Goal: Information Seeking & Learning: Learn about a topic

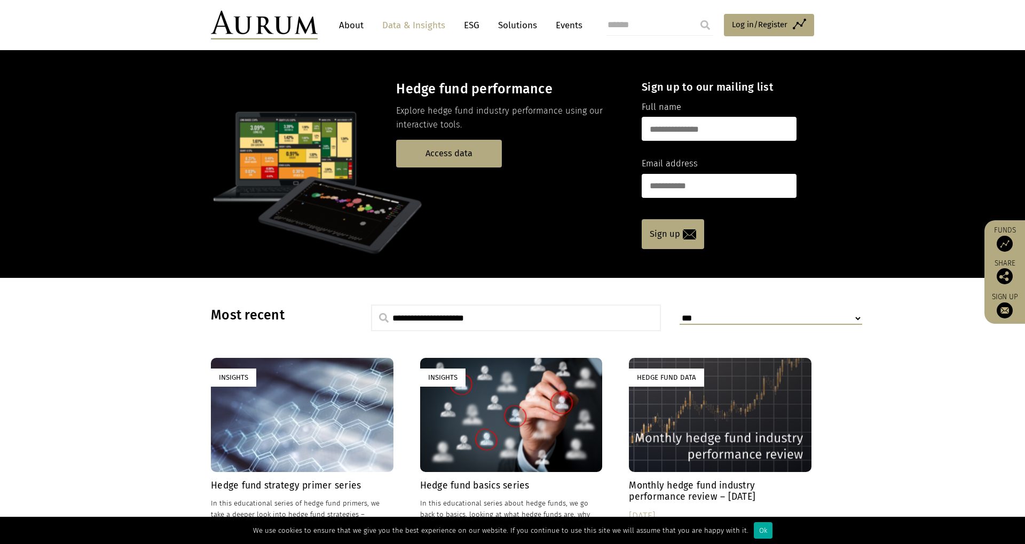
scroll to position [29, 0]
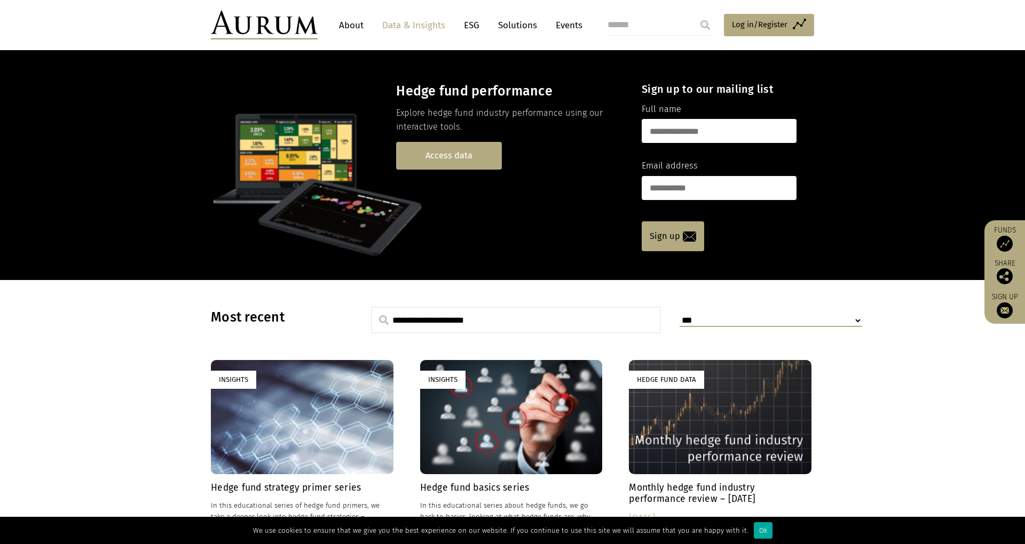
click at [484, 162] on link "Access data" at bounding box center [449, 155] width 106 height 27
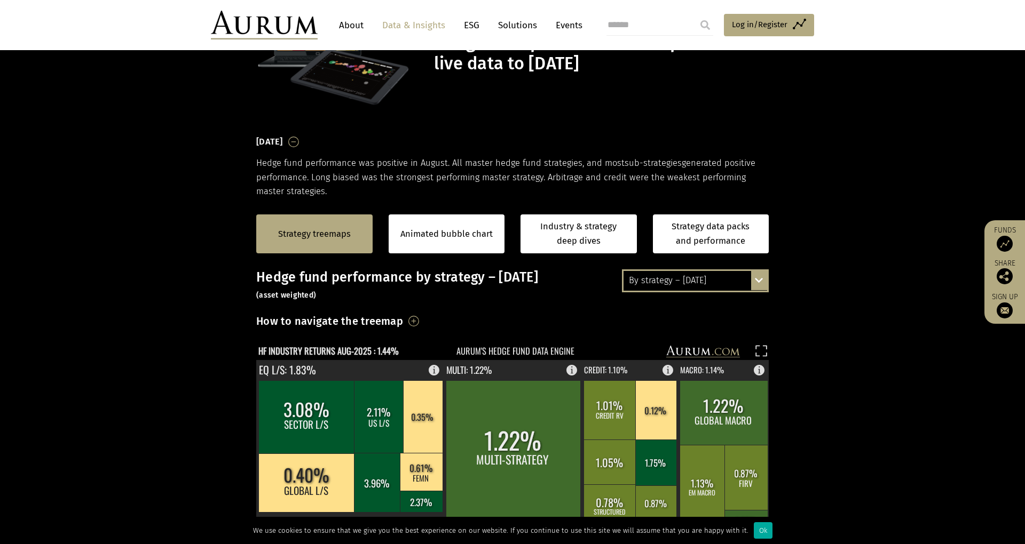
scroll to position [87, 0]
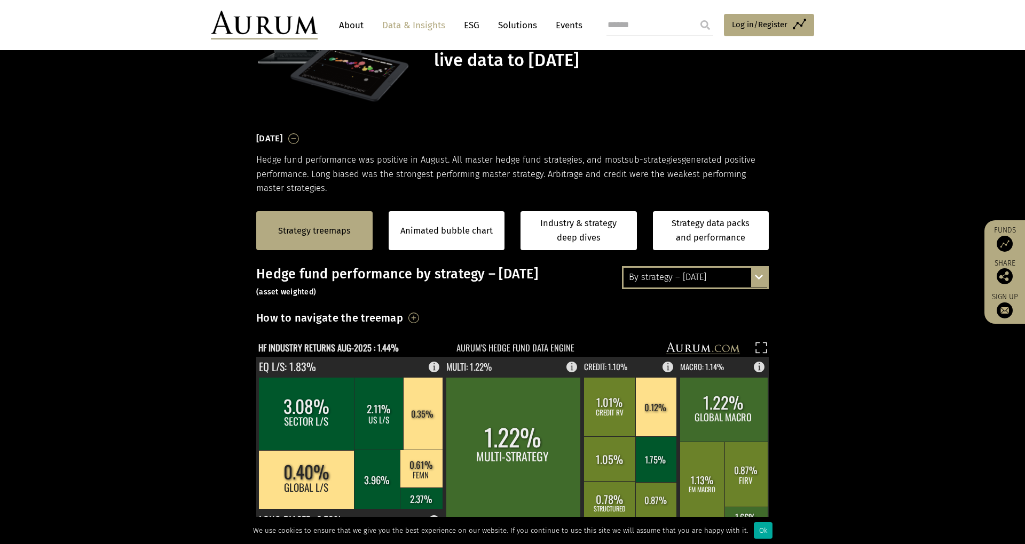
click at [764, 270] on div "By strategy – August 2025 By strategy – August 2025 By strategy – year to date …" at bounding box center [695, 277] width 147 height 22
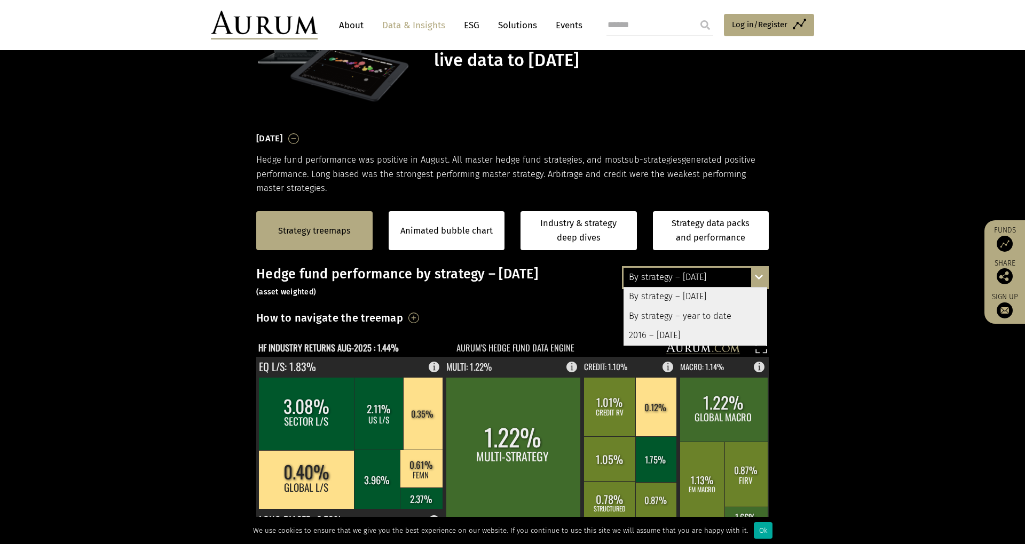
click at [737, 313] on div "By strategy – year to date" at bounding box center [695, 316] width 144 height 19
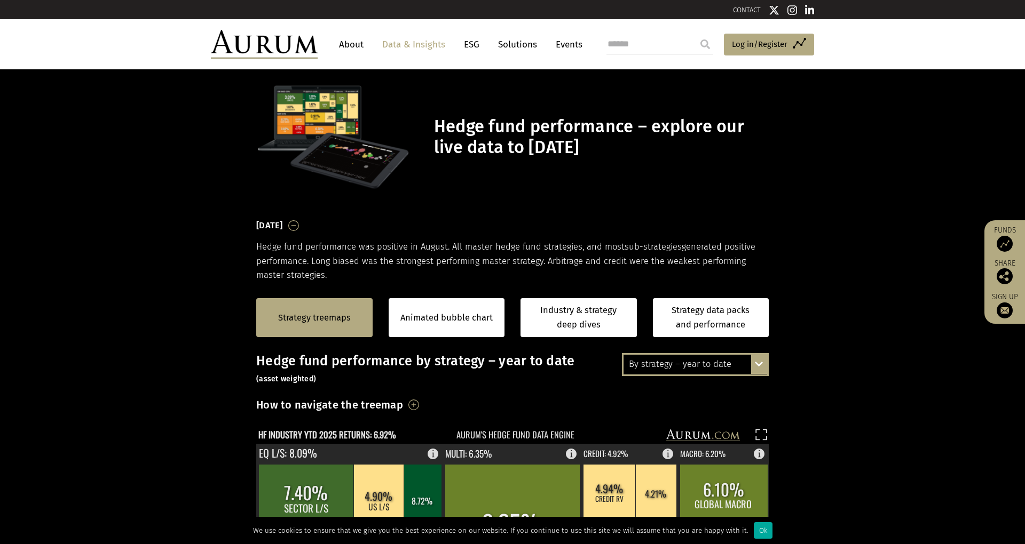
scroll to position [0, 0]
click at [755, 359] on div "By strategy – year to date By strategy – August 2025 By strategy – year to date…" at bounding box center [695, 364] width 147 height 22
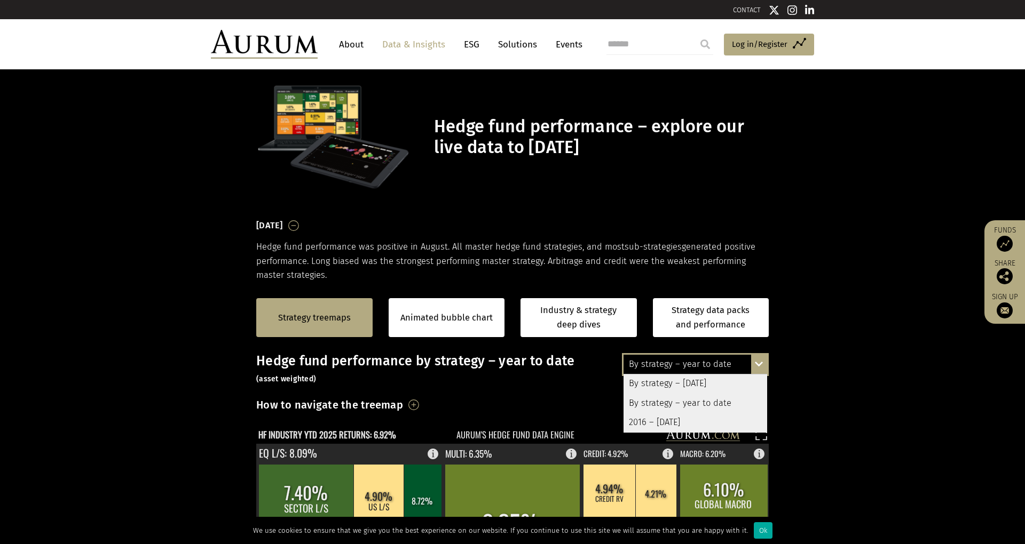
click at [735, 419] on div "2016 – August 2025" at bounding box center [695, 422] width 144 height 19
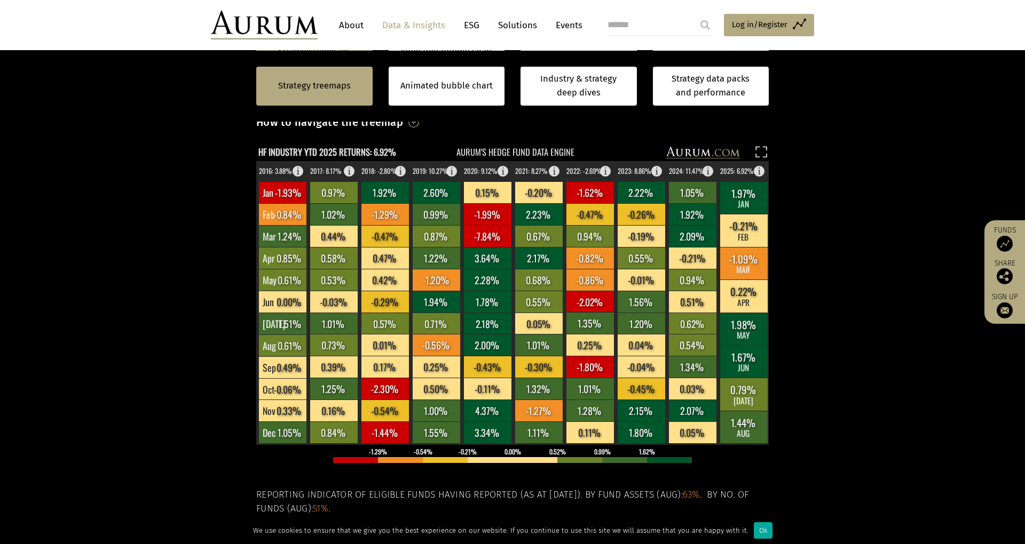
scroll to position [259, 0]
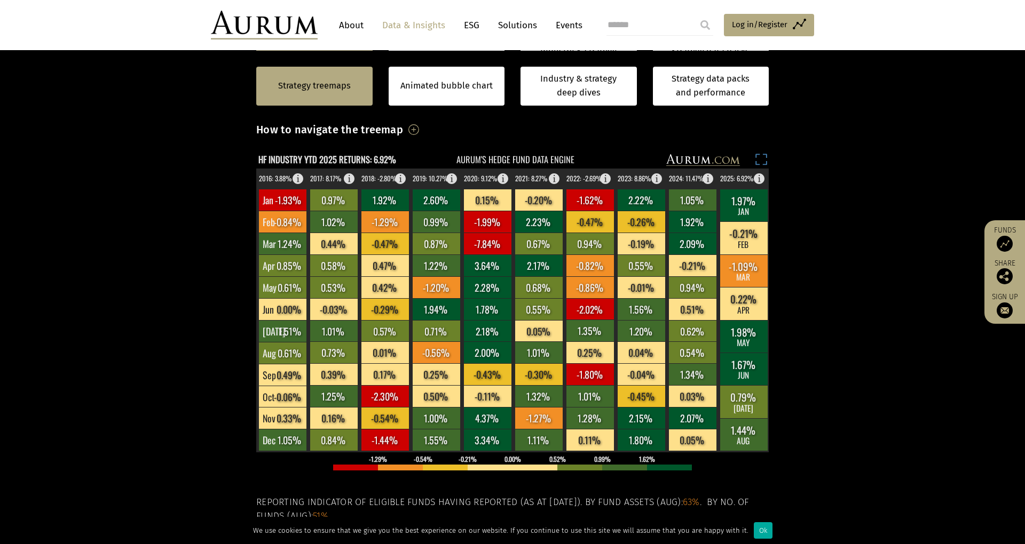
click at [760, 158] on rect at bounding box center [761, 161] width 15 height 15
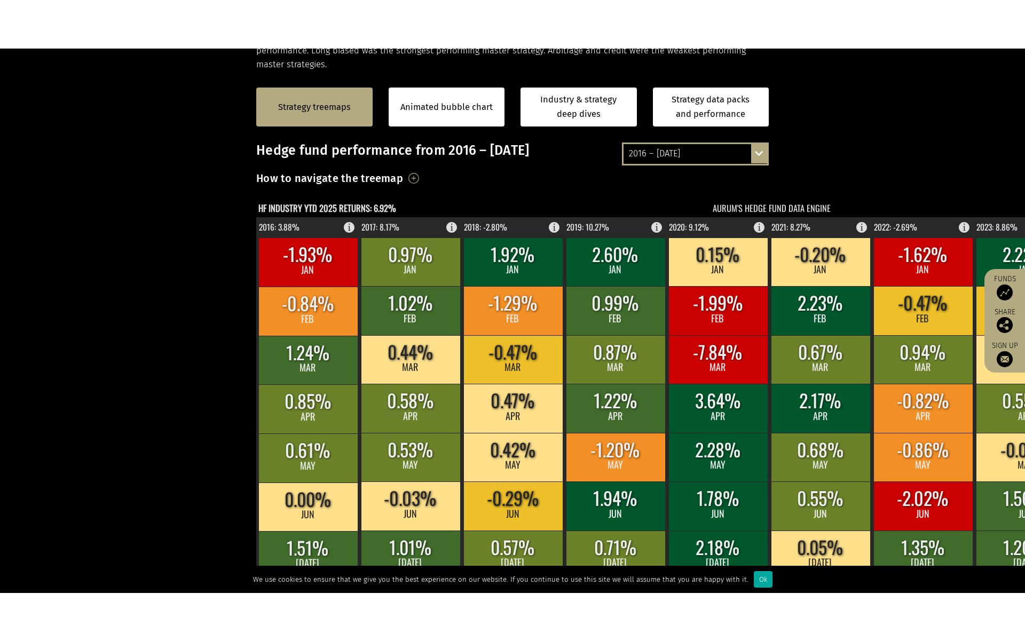
scroll to position [0, 0]
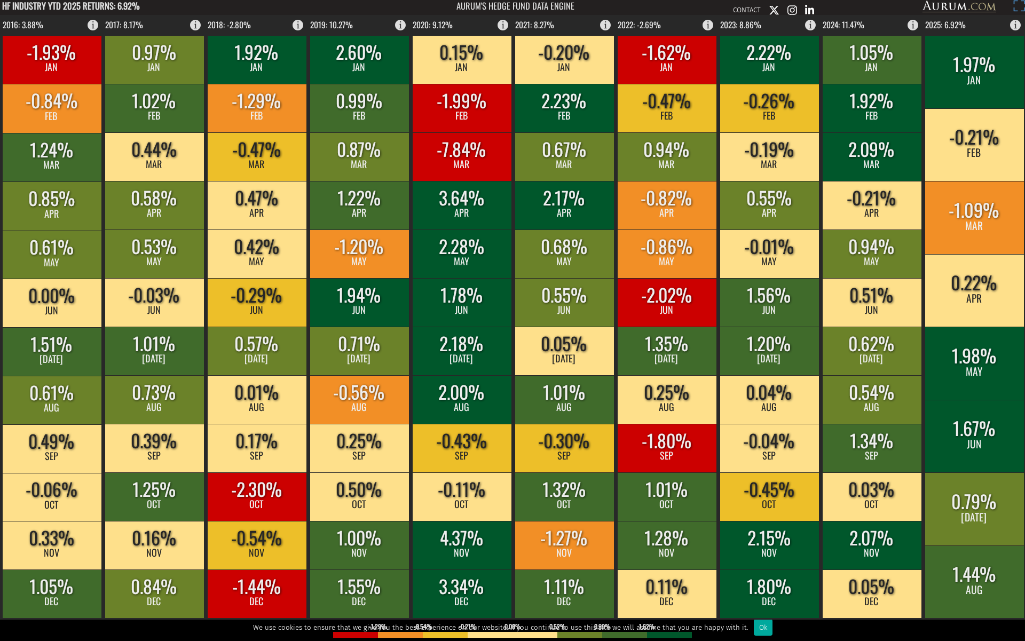
click at [1016, 6] on rect at bounding box center [1017, 7] width 15 height 15
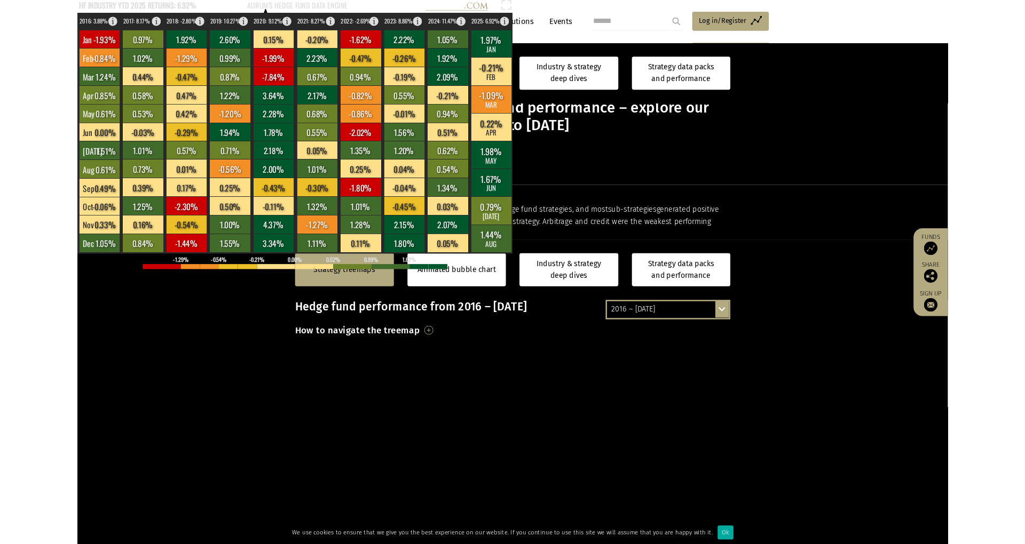
scroll to position [259, 0]
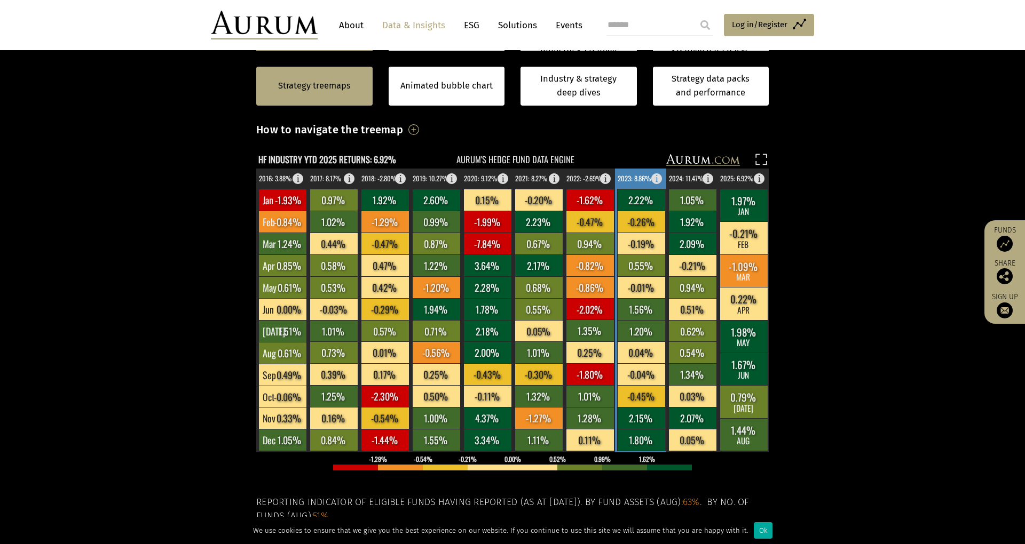
click at [646, 294] on rect at bounding box center [641, 288] width 48 height 22
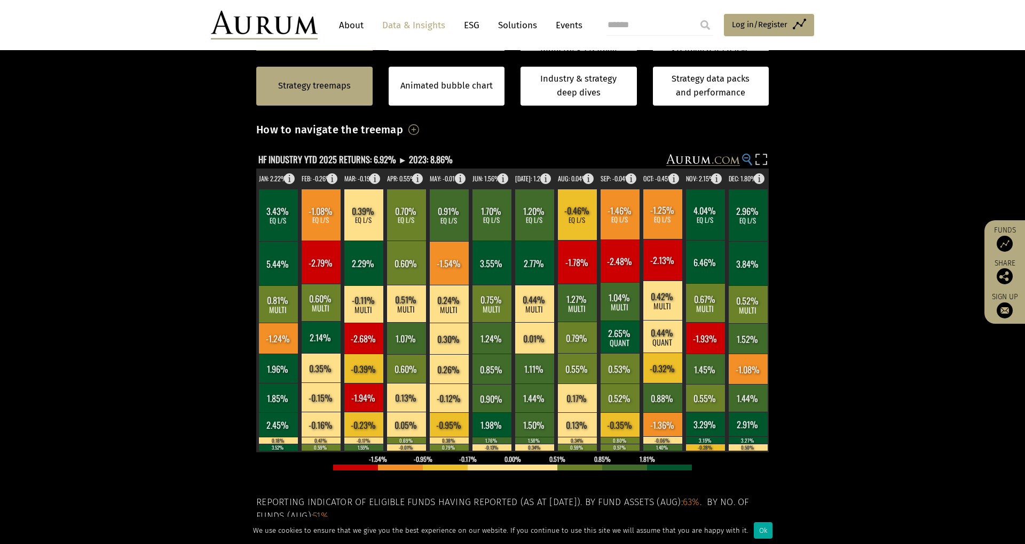
click at [747, 159] on circle at bounding box center [746, 157] width 7 height 7
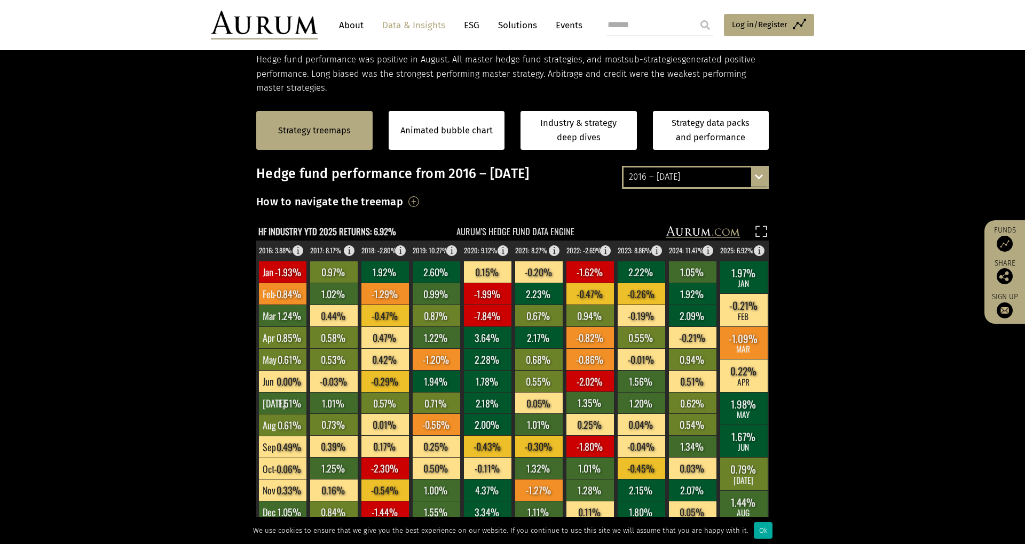
scroll to position [164, 0]
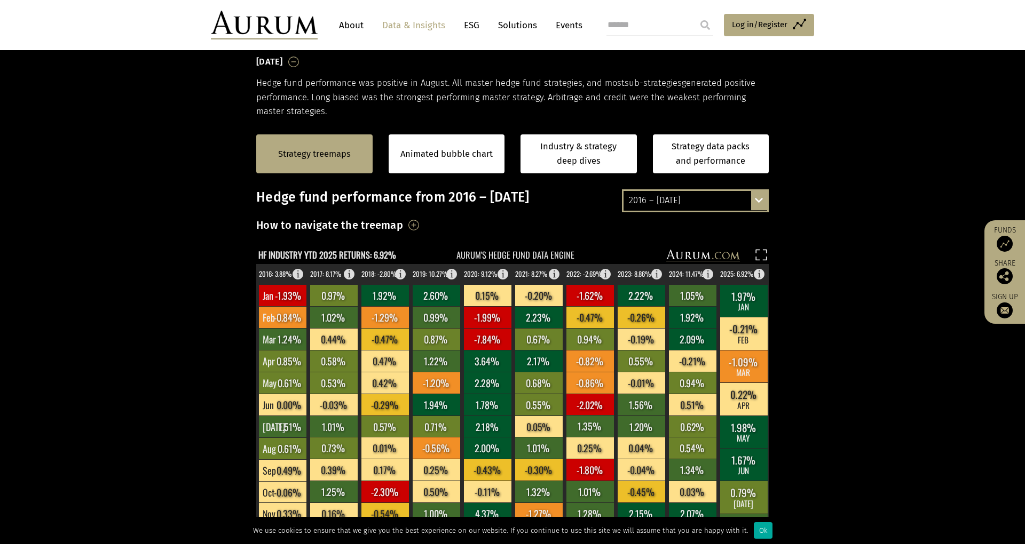
click at [753, 197] on div "2016 – August 2025 By strategy – August 2025 By strategy – year to date 2016 – …" at bounding box center [695, 200] width 147 height 22
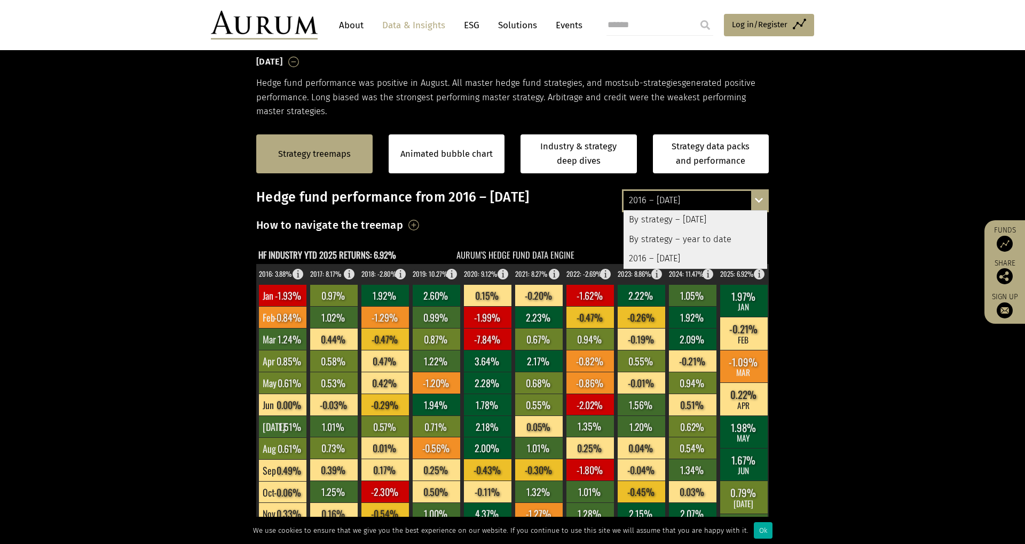
click at [731, 213] on div "By strategy – August 2025" at bounding box center [695, 220] width 144 height 19
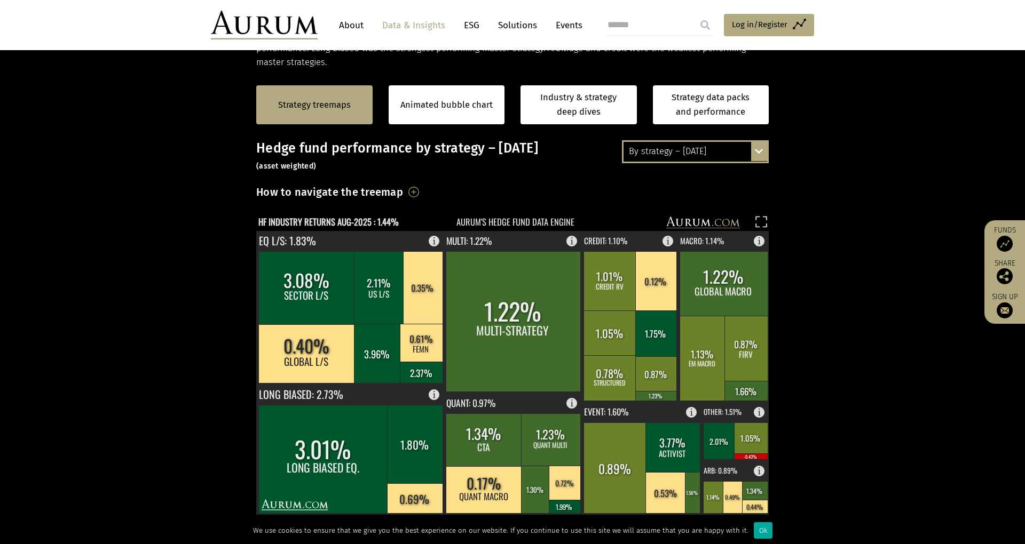
scroll to position [216, 0]
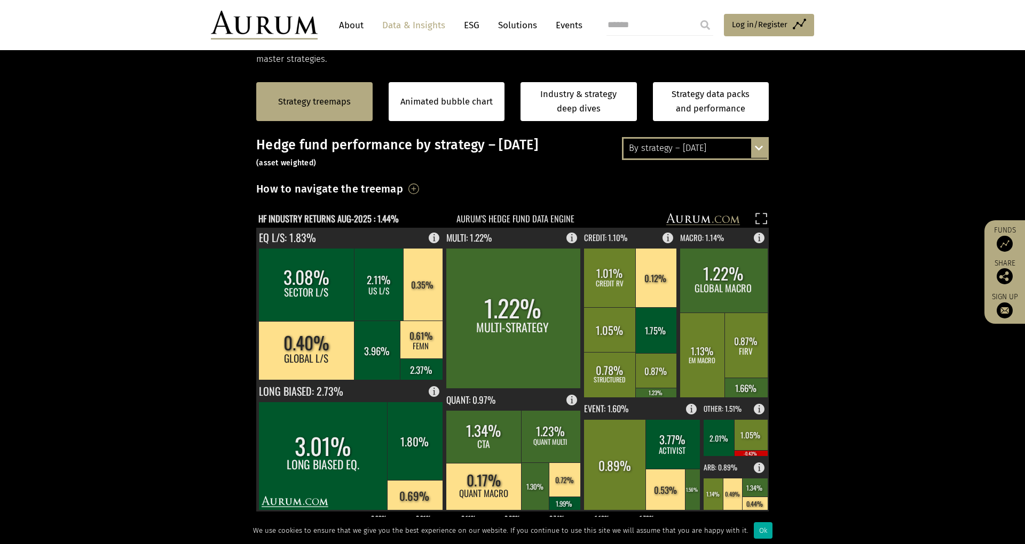
click at [754, 154] on div "By strategy – August 2025 By strategy – August 2025 By strategy – year to date …" at bounding box center [695, 148] width 147 height 22
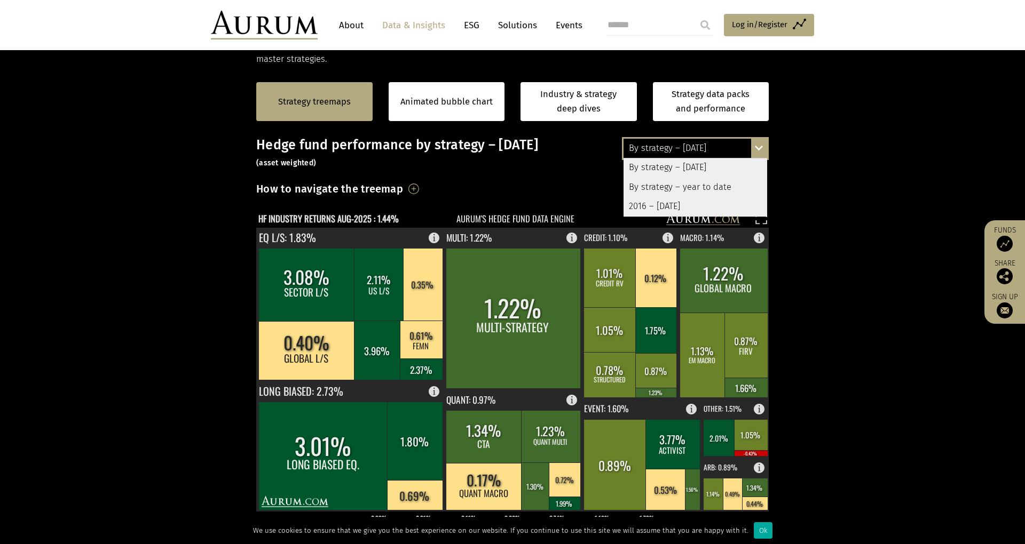
click at [742, 180] on div "By strategy – year to date" at bounding box center [695, 187] width 144 height 19
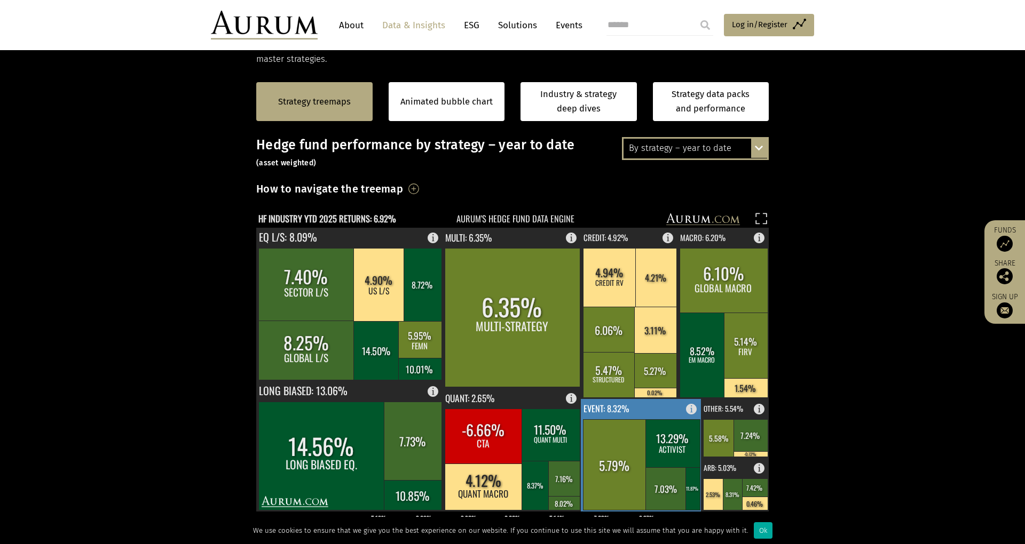
click at [628, 420] on rect at bounding box center [615, 465] width 64 height 91
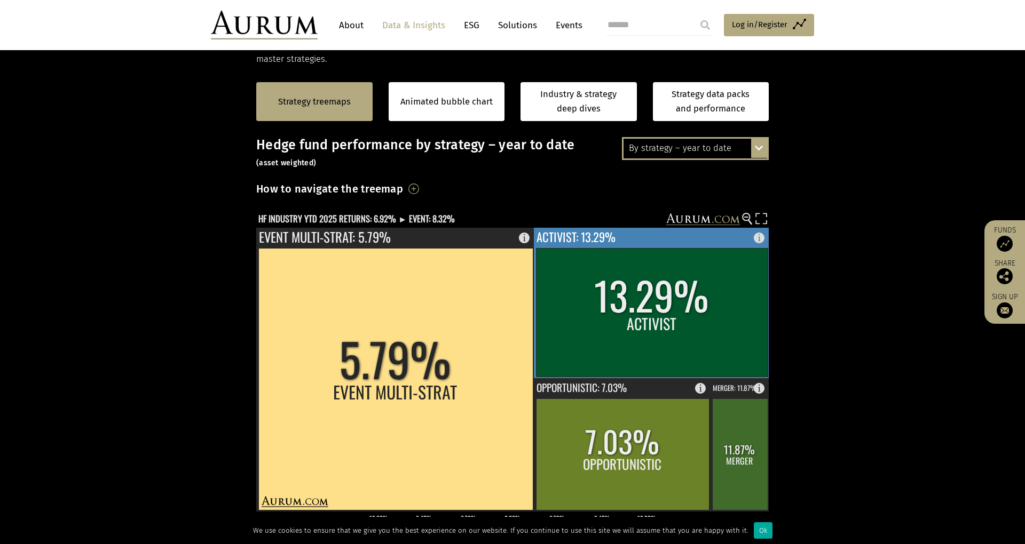
click at [620, 338] on rect at bounding box center [652, 312] width 232 height 129
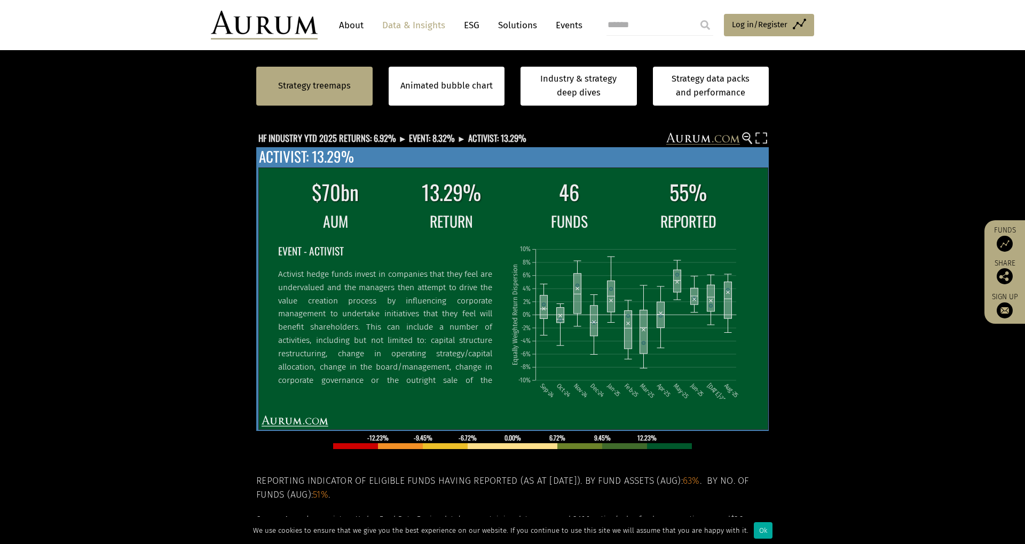
scroll to position [301, 0]
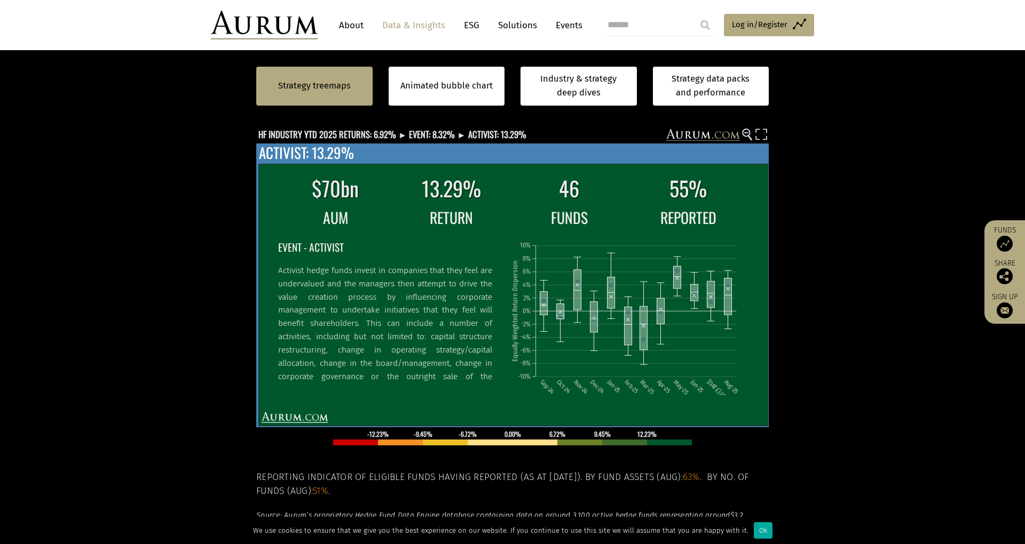
click at [603, 314] on icon "Sep-24 Oct-24 Nov-24 Dec-24 Jan-25 Feb-25 Mar-25 Apr-25 May-25 Jun-25 Jul-25 Au…" at bounding box center [629, 313] width 236 height 163
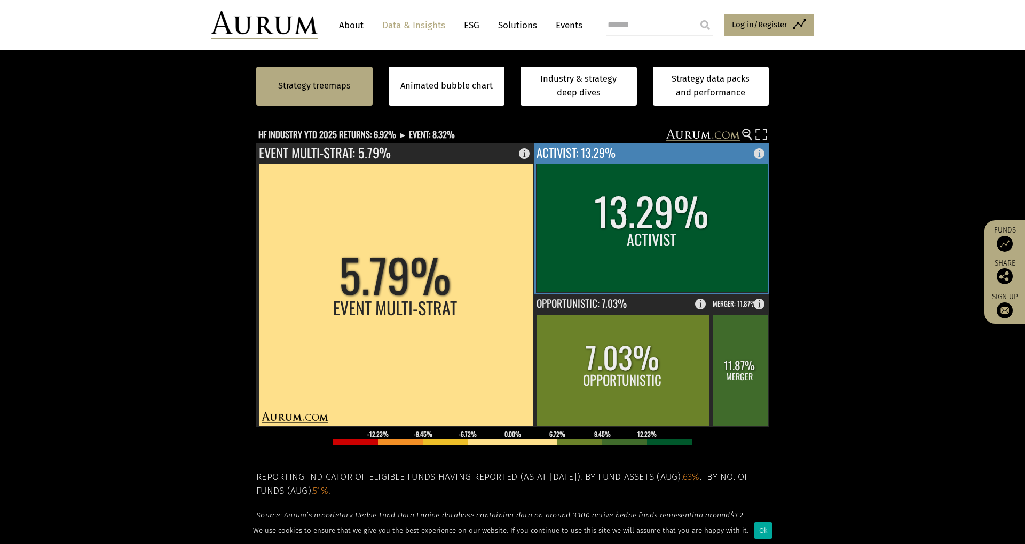
click at [618, 264] on rect at bounding box center [652, 228] width 232 height 129
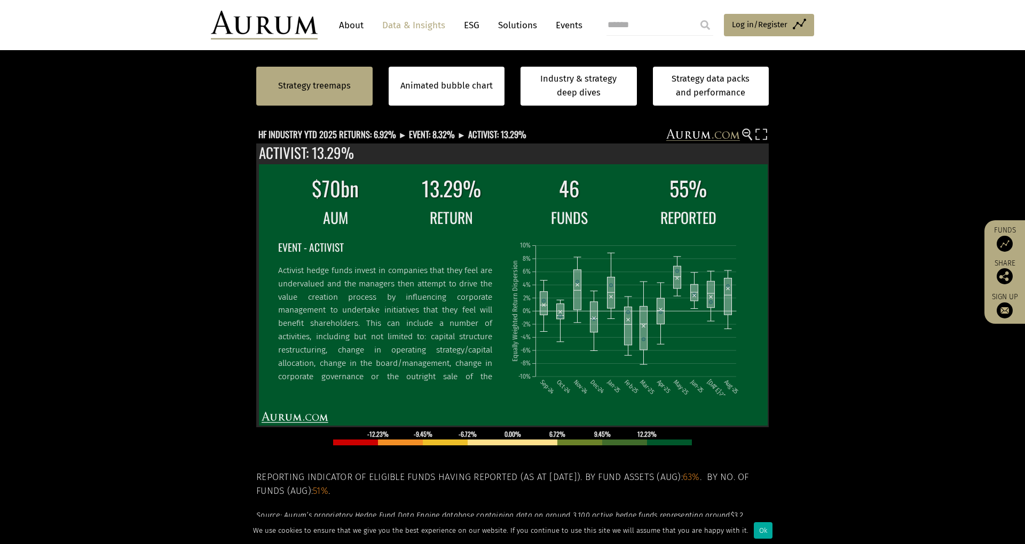
click at [848, 343] on section "Strategy treemaps Animated bubble chart Industry & strategy deep dives Strategy…" at bounding box center [512, 322] width 1025 height 681
click at [747, 125] on div "Hedge fund performance by strategy – year to date (asset weighted) How to navig…" at bounding box center [512, 315] width 512 height 524
click at [747, 139] on rect at bounding box center [505, 136] width 498 height 15
click at [747, 125] on div "Hedge fund performance by strategy – year to date (asset weighted) How to navig…" at bounding box center [512, 315] width 512 height 524
click at [747, 132] on icon at bounding box center [746, 132] width 4 height 1
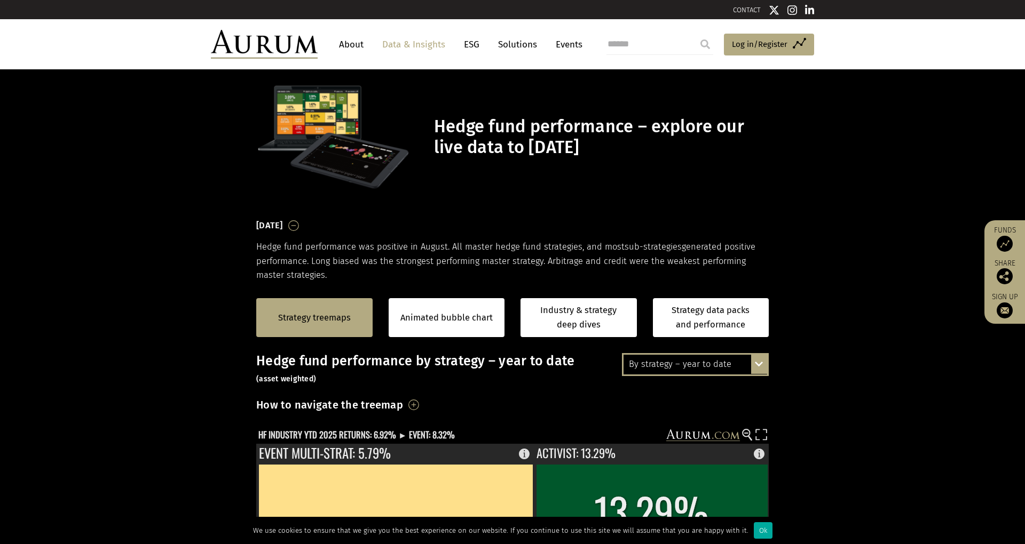
scroll to position [0, 0]
click at [413, 308] on div "Animated bubble chart" at bounding box center [447, 317] width 116 height 39
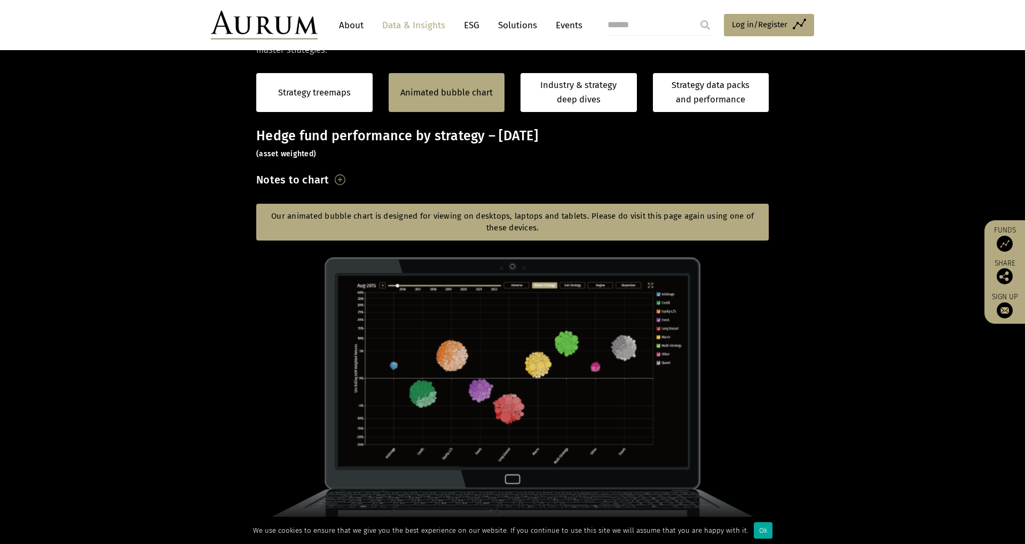
scroll to position [185, 0]
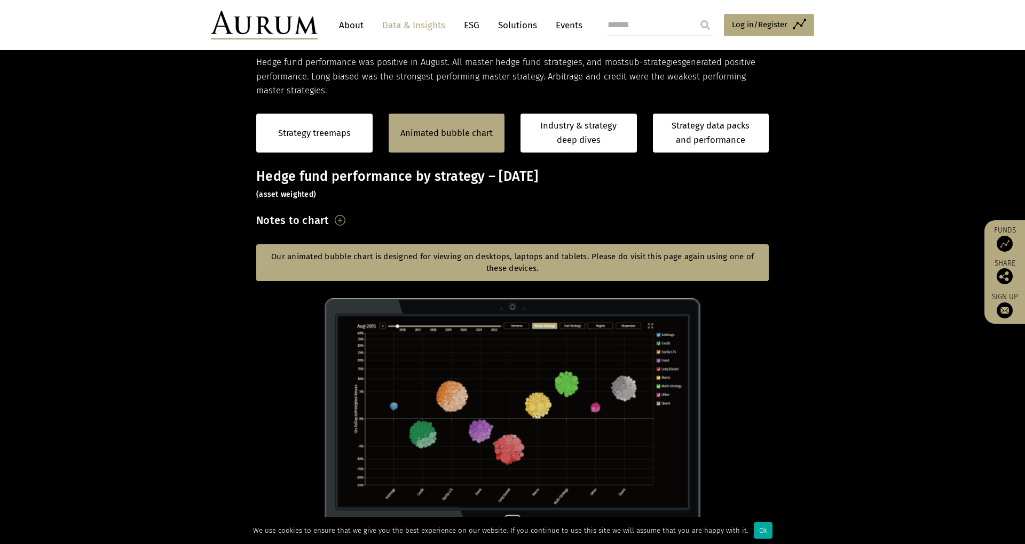
click at [547, 258] on h5 "Our animated bubble chart is designed for viewing on desktops, laptops and tabl…" at bounding box center [512, 262] width 512 height 37
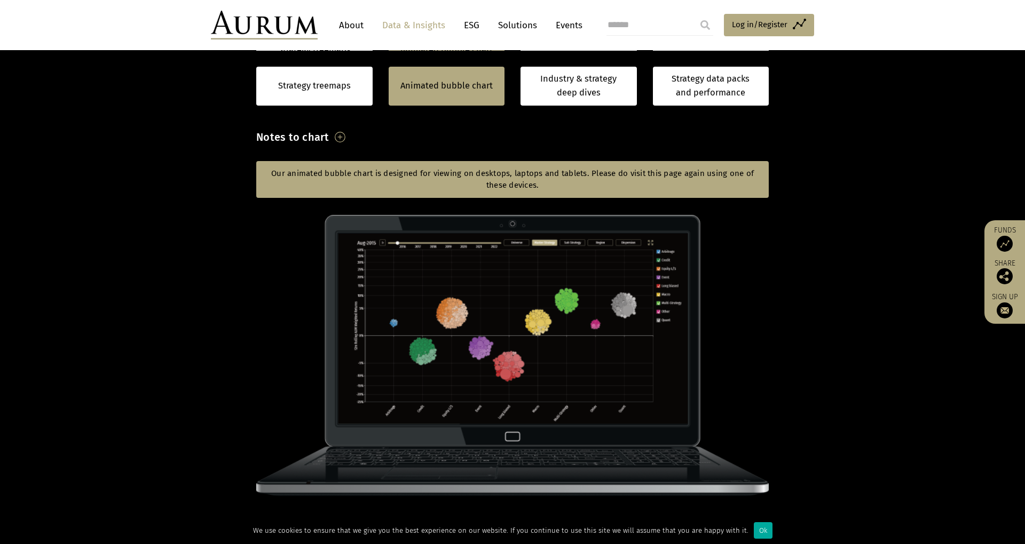
click at [526, 289] on img at bounding box center [512, 355] width 512 height 281
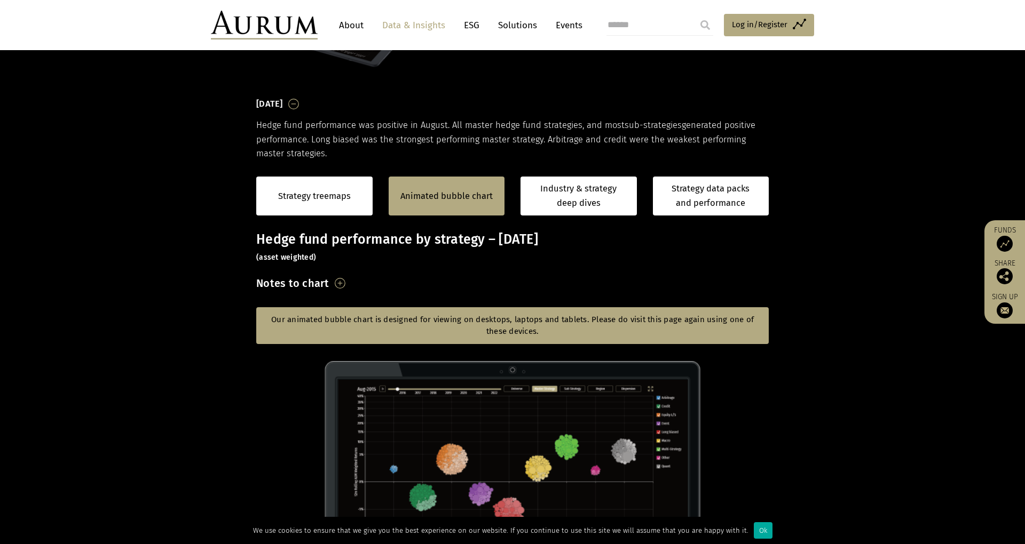
scroll to position [121, 0]
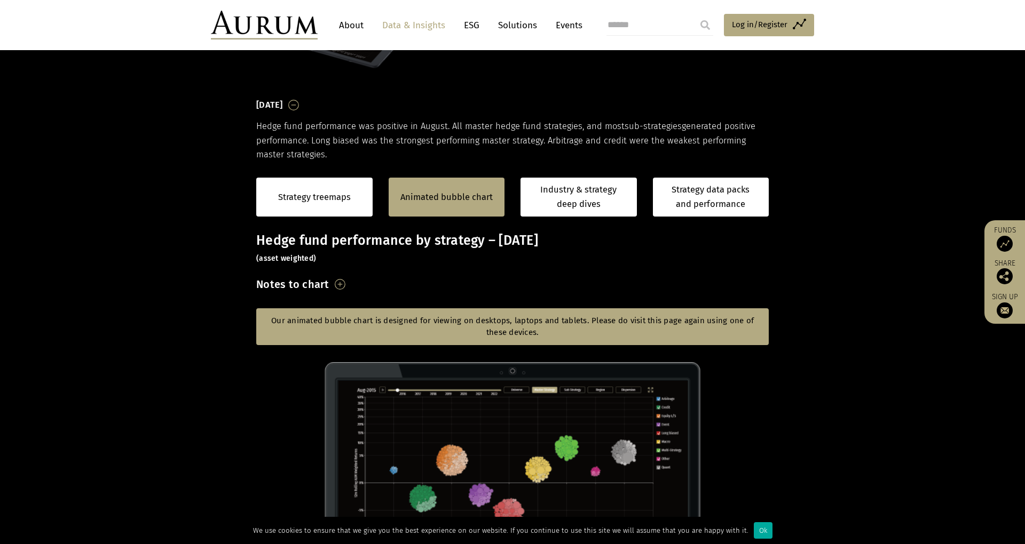
click at [329, 281] on h3 "Notes to chart" at bounding box center [292, 284] width 73 height 18
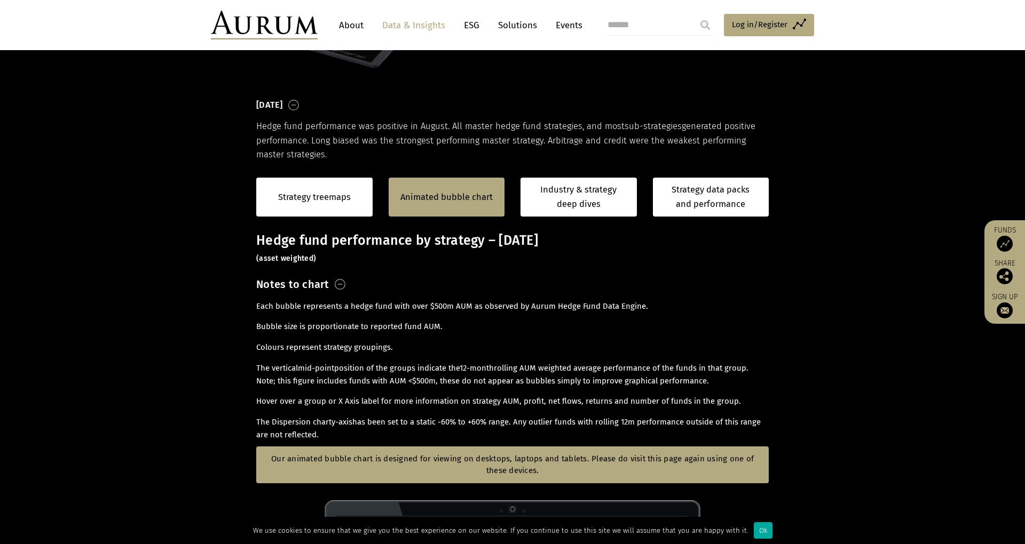
click at [329, 284] on h3 "Notes to chart" at bounding box center [292, 284] width 73 height 18
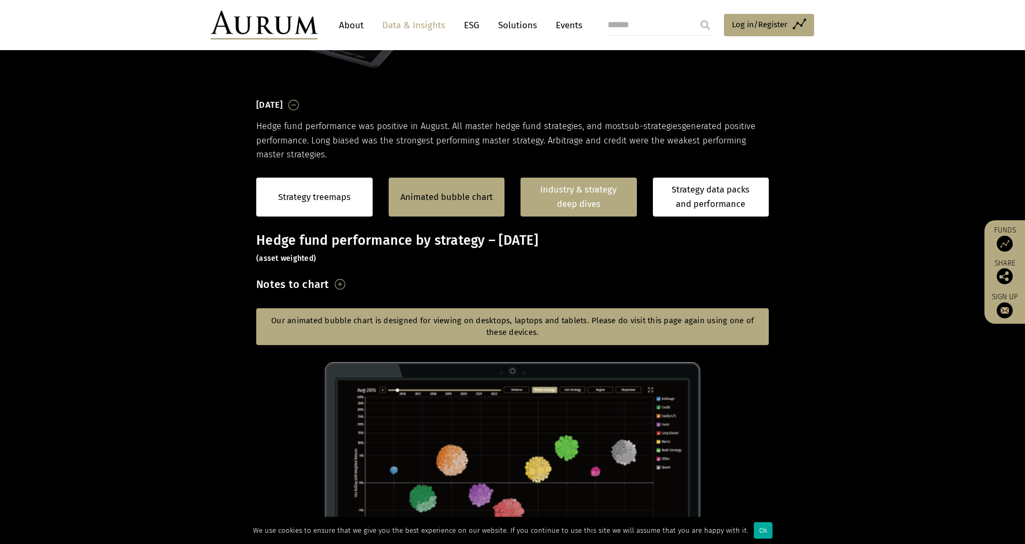
click at [592, 201] on link "Industry & strategy deep dives" at bounding box center [578, 197] width 116 height 39
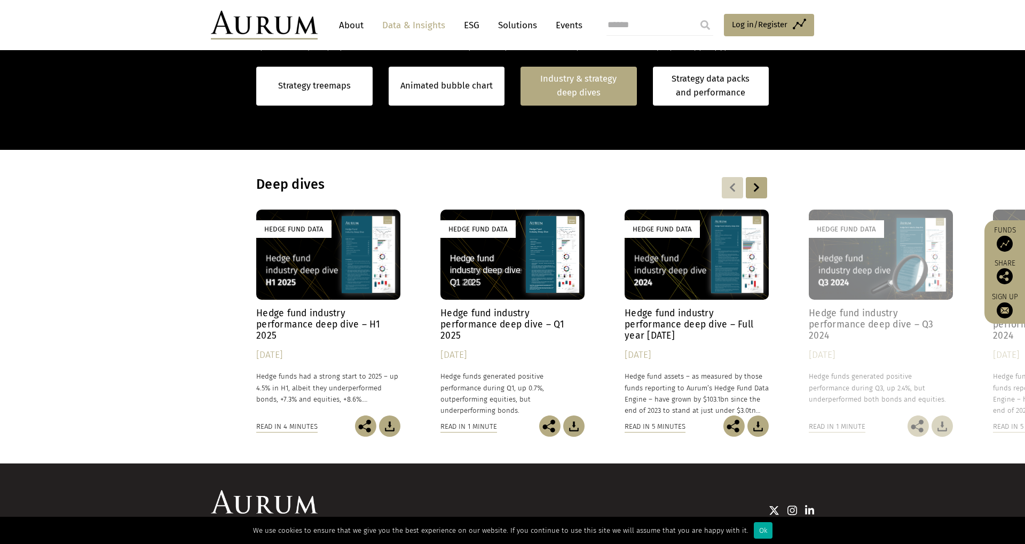
scroll to position [841, 0]
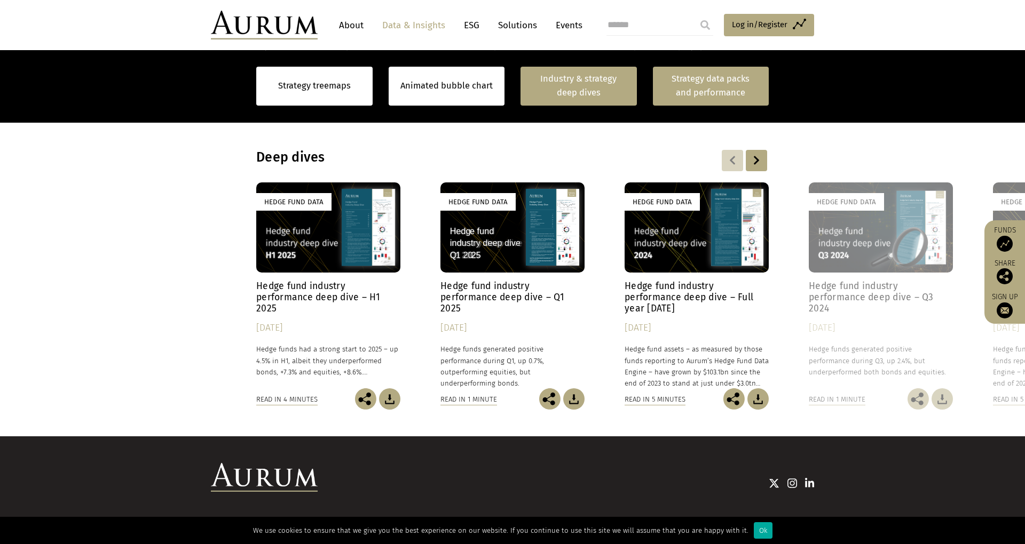
click at [696, 97] on link "Strategy data packs and performance" at bounding box center [711, 86] width 116 height 39
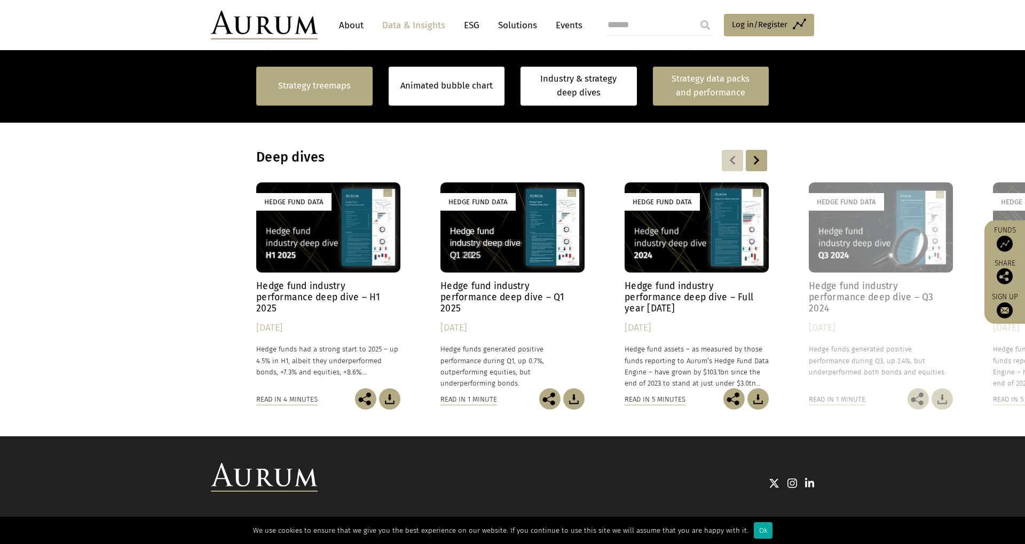
click at [297, 96] on div "Strategy treemaps" at bounding box center [314, 86] width 116 height 39
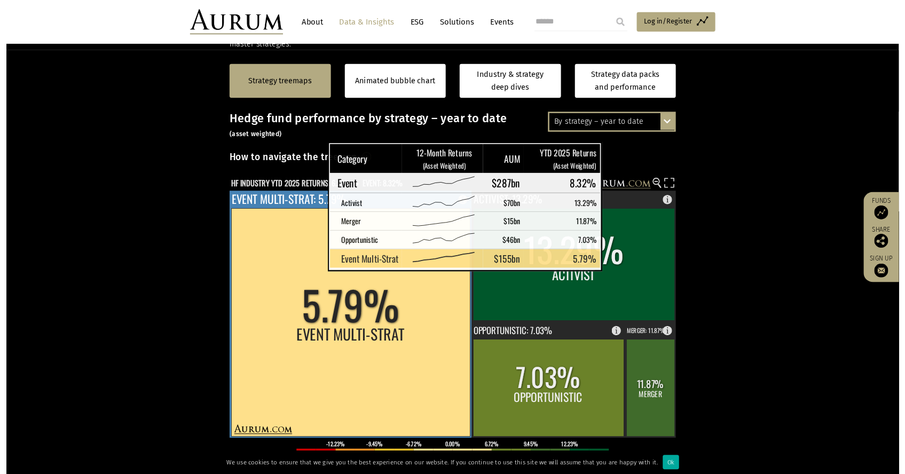
scroll to position [224, 0]
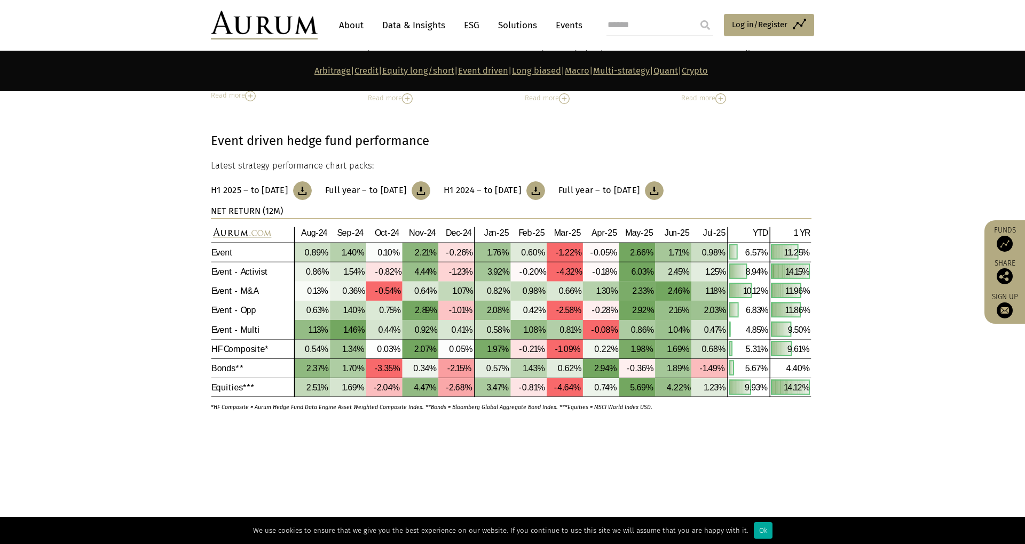
scroll to position [2585, 0]
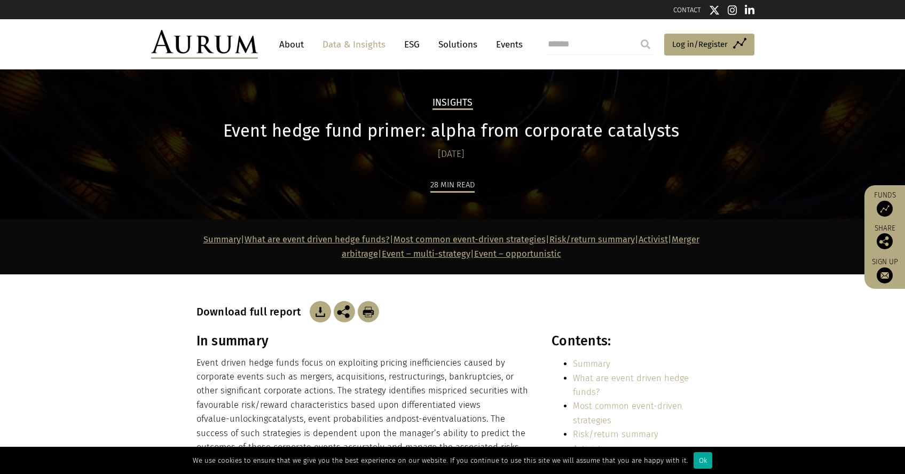
click at [737, 190] on div "Insights Event hedge fund primer: alpha from corporate catalysts [DATE] 28 min …" at bounding box center [452, 144] width 905 height 150
click at [737, 147] on div "Insights Event hedge fund primer: alpha from corporate catalysts [DATE] 28 min …" at bounding box center [452, 144] width 905 height 150
click at [723, 197] on div "Insights Event hedge fund primer: alpha from corporate catalysts [DATE] 28 min …" at bounding box center [452, 144] width 905 height 150
click at [720, 172] on div "Insights Event hedge fund primer: alpha from corporate catalysts [DATE] 28 min …" at bounding box center [452, 144] width 905 height 150
click at [718, 188] on div "Insights Event hedge fund primer: alpha from corporate catalysts [DATE] 28 min …" at bounding box center [453, 157] width 534 height 123
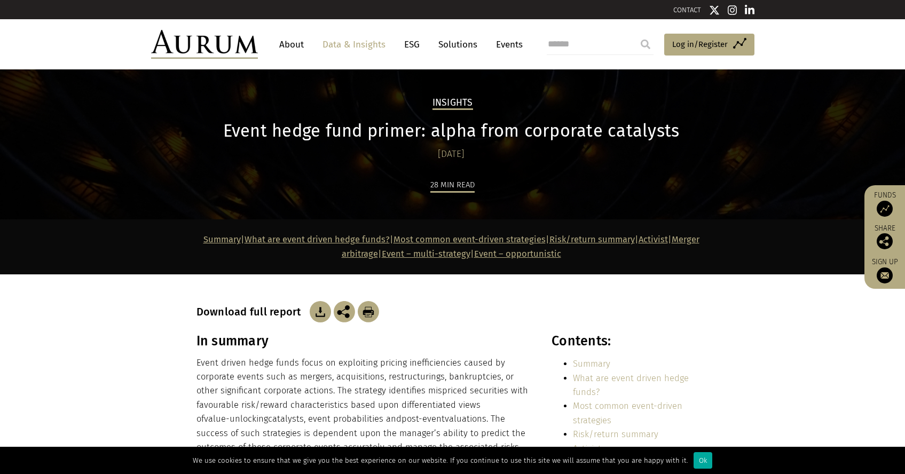
click at [718, 180] on div "Insights Event hedge fund primer: alpha from corporate catalysts [DATE] 28 min …" at bounding box center [453, 157] width 534 height 123
click at [716, 177] on div "Insights Event hedge fund primer: alpha from corporate catalysts [DATE] 28 min …" at bounding box center [453, 157] width 534 height 123
click at [712, 198] on div "Insights Event hedge fund primer: alpha from corporate catalysts [DATE] 28 min …" at bounding box center [453, 157] width 534 height 123
click at [708, 173] on div "Insights Event hedge fund primer: alpha from corporate catalysts [DATE] 28 min …" at bounding box center [453, 157] width 534 height 123
click at [704, 206] on div "28 min read" at bounding box center [452, 199] width 512 height 42
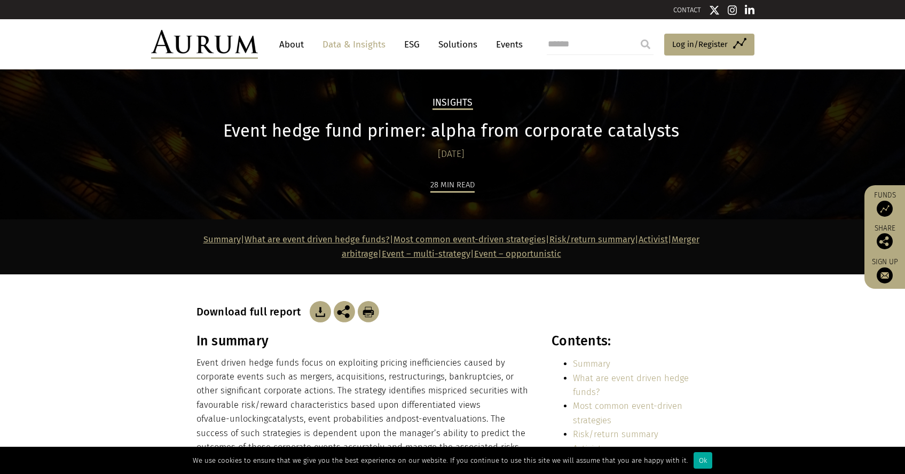
click at [705, 165] on div "Insights Event hedge fund primer: alpha from corporate catalysts [DATE] 28 min …" at bounding box center [453, 157] width 534 height 123
